Goal: Task Accomplishment & Management: Manage account settings

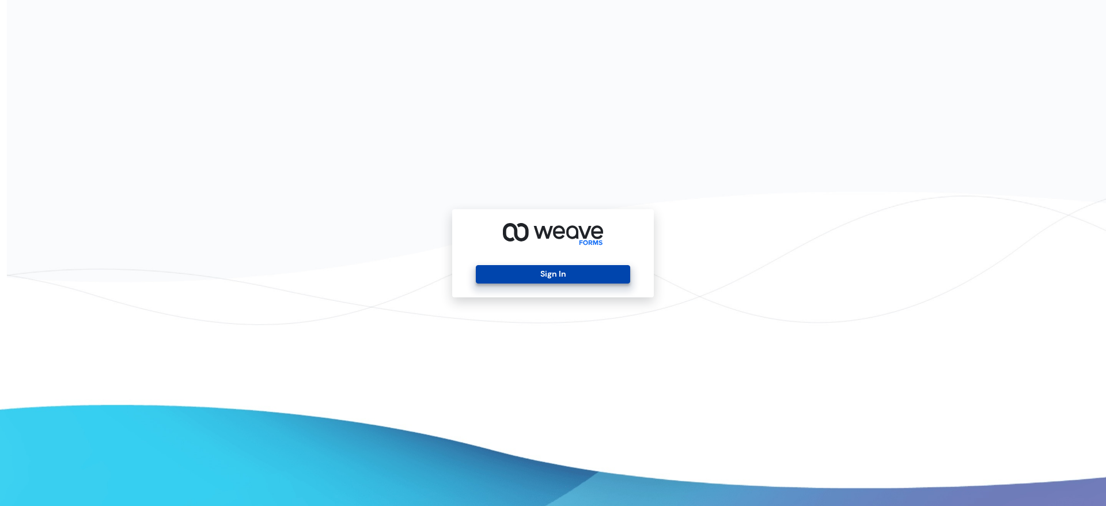
click at [571, 272] on button "Sign In" at bounding box center [553, 274] width 154 height 18
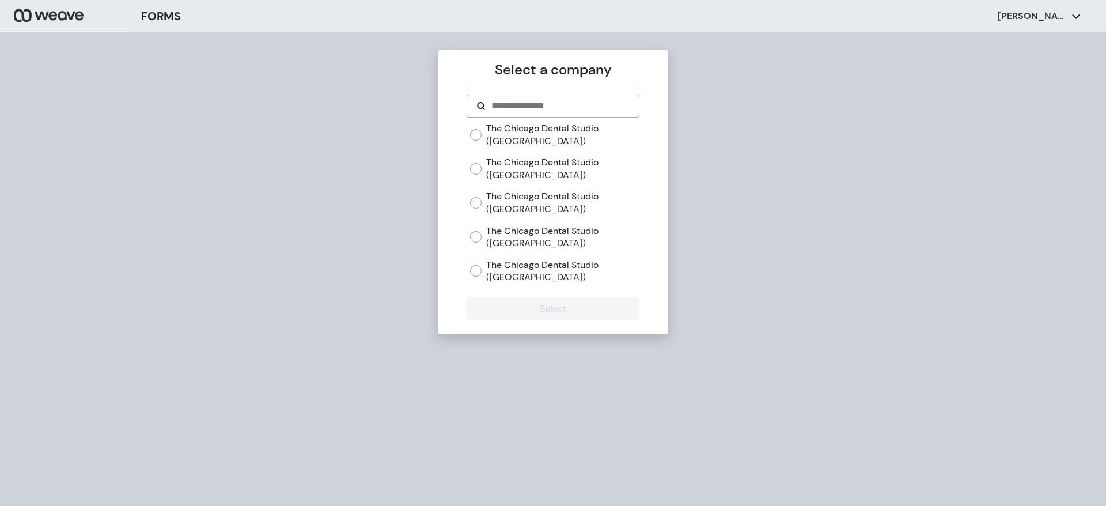
click at [491, 131] on label "The Chicago Dental Studio (Mayfair)" at bounding box center [562, 134] width 153 height 25
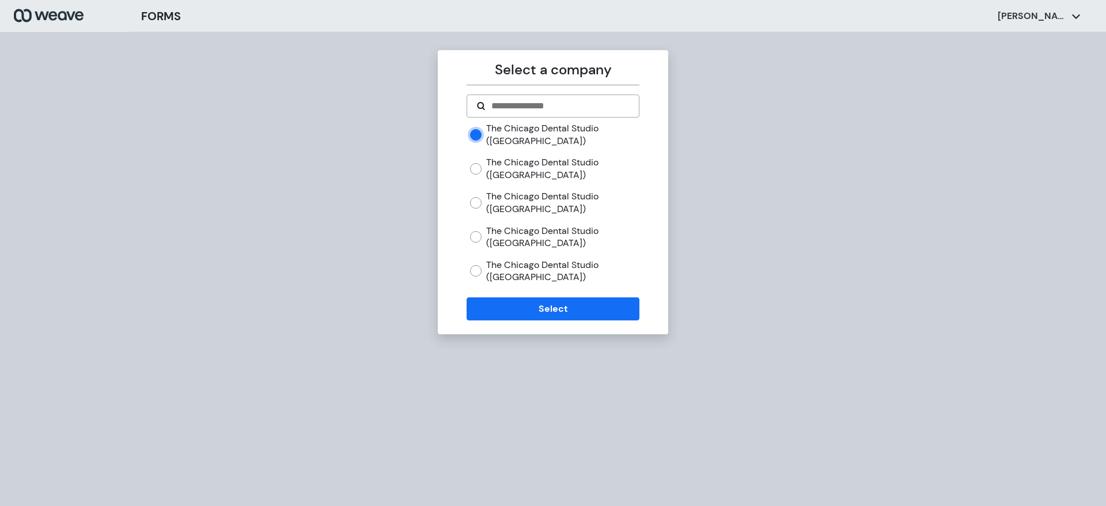
click at [543, 321] on div "Select a company The Chicago Dental Studio (Mayfair) The Chicago Dental Studio …" at bounding box center [553, 192] width 230 height 284
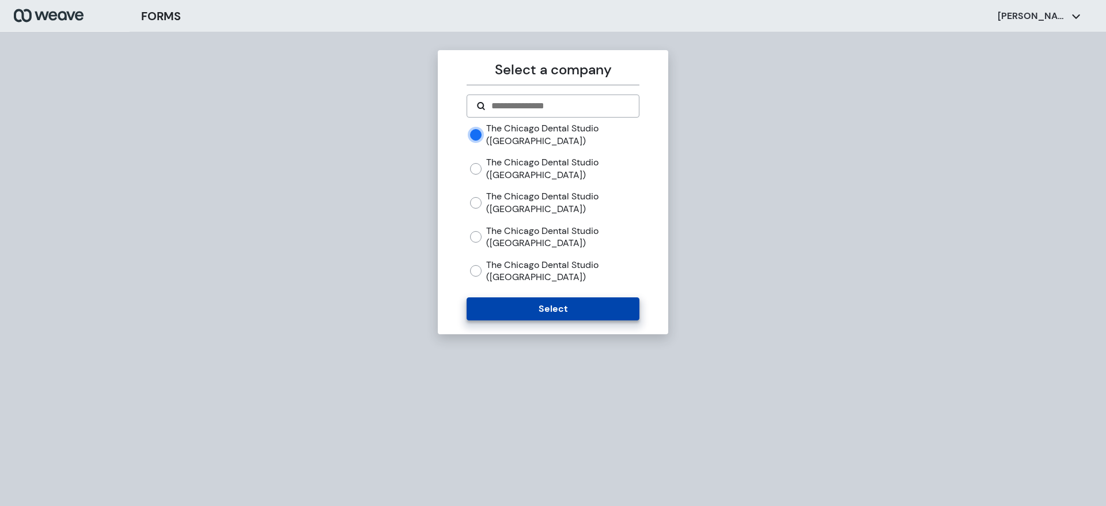
click at [543, 313] on button "Select" at bounding box center [553, 308] width 172 height 23
